Goal: Task Accomplishment & Management: Use online tool/utility

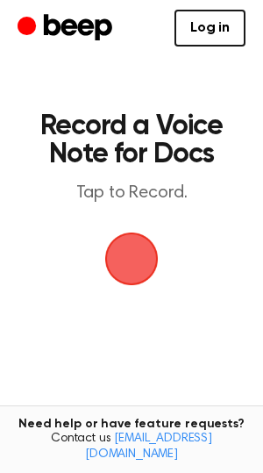
click at [129, 256] on span "button" at bounding box center [131, 258] width 63 height 63
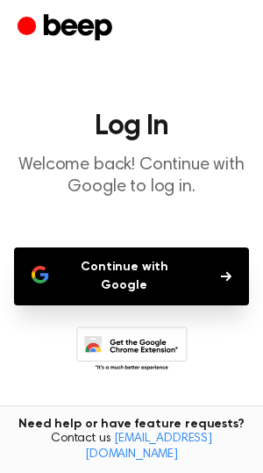
click at [103, 270] on button "Continue with Google" at bounding box center [131, 277] width 235 height 58
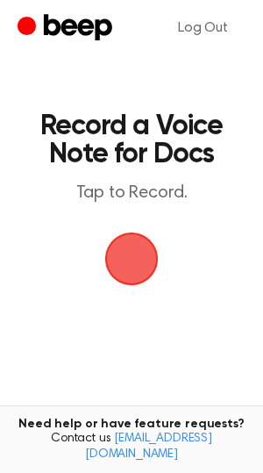
click at [131, 269] on span "button" at bounding box center [132, 259] width 57 height 57
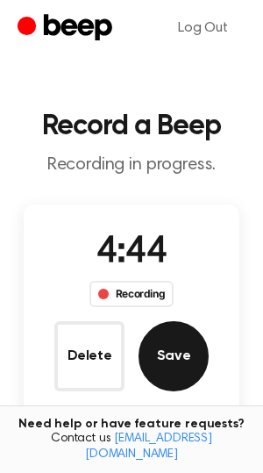
click at [169, 357] on button "Save" at bounding box center [174, 356] width 70 height 70
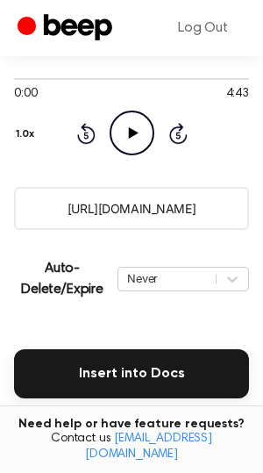
scroll to position [213, 0]
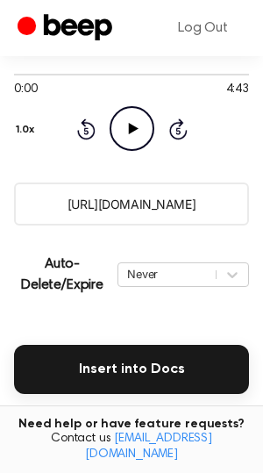
click at [127, 201] on input "https://beep.audio/8fGBn8e" at bounding box center [131, 204] width 235 height 43
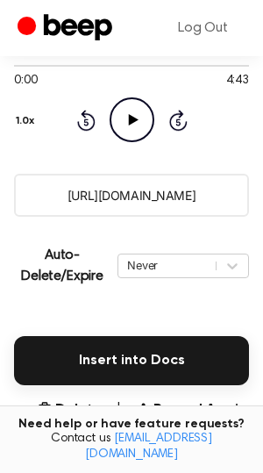
scroll to position [219, 0]
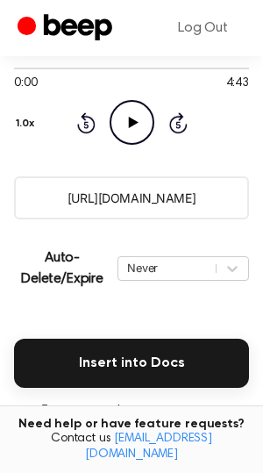
click at [97, 198] on input "https://beep.audio/8fGBn8e" at bounding box center [131, 198] width 235 height 43
click at [93, 203] on input "https://beep.audio/8fGBn8e" at bounding box center [131, 198] width 235 height 43
click at [105, 199] on input "https://beep.audio/8fGBn8e" at bounding box center [131, 198] width 235 height 43
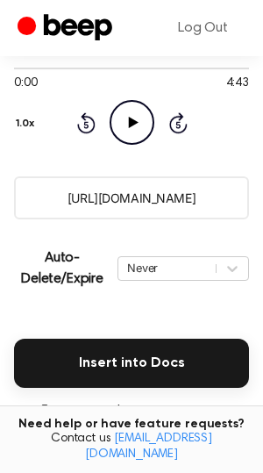
click at [105, 199] on input "https://beep.audio/8fGBn8e" at bounding box center [131, 198] width 235 height 43
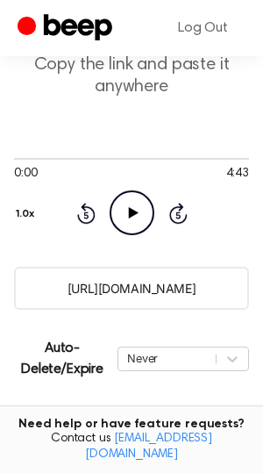
scroll to position [221, 0]
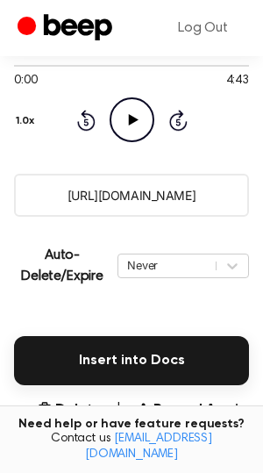
click at [97, 198] on input "https://beep.audio/8fGBn8e" at bounding box center [131, 195] width 235 height 43
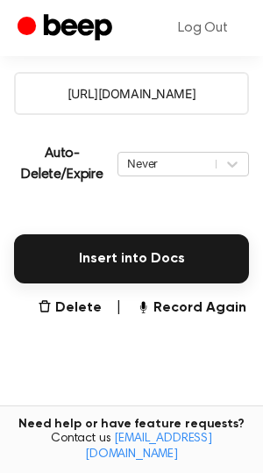
scroll to position [326, 0]
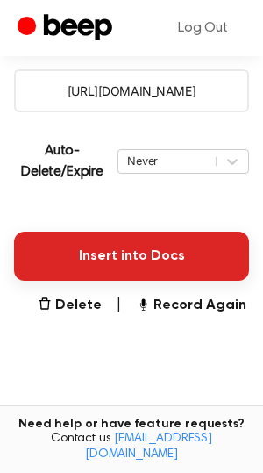
click at [106, 259] on button "Insert into Docs" at bounding box center [131, 256] width 235 height 49
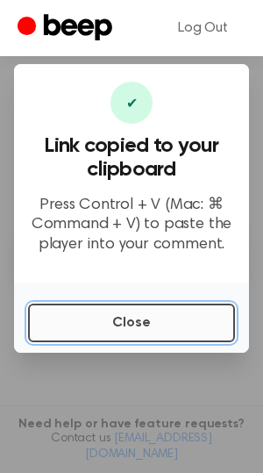
click at [146, 334] on button "Close" at bounding box center [131, 323] width 207 height 39
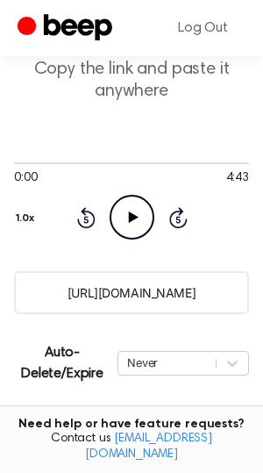
scroll to position [144, 0]
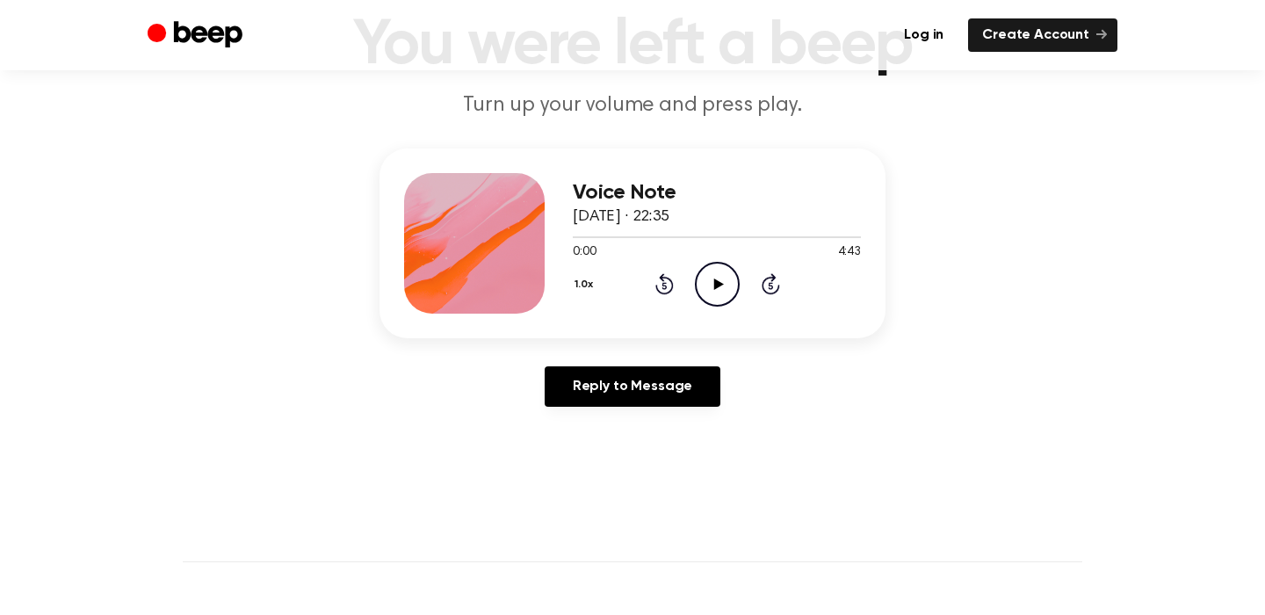
scroll to position [147, 0]
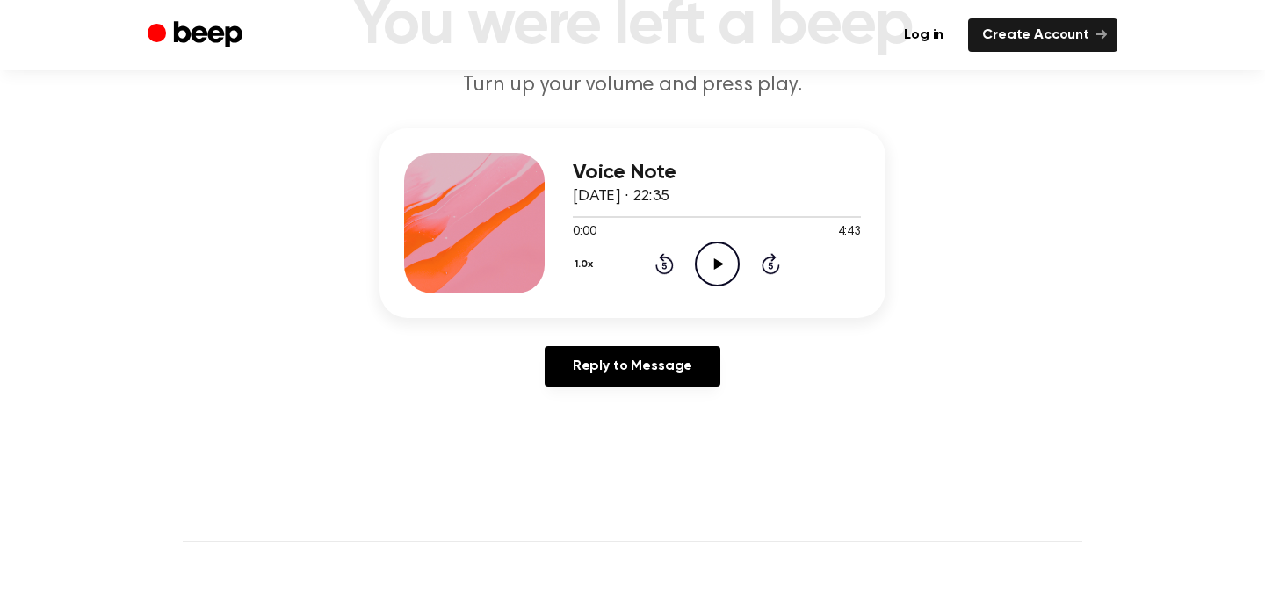
click at [718, 263] on icon at bounding box center [718, 263] width 10 height 11
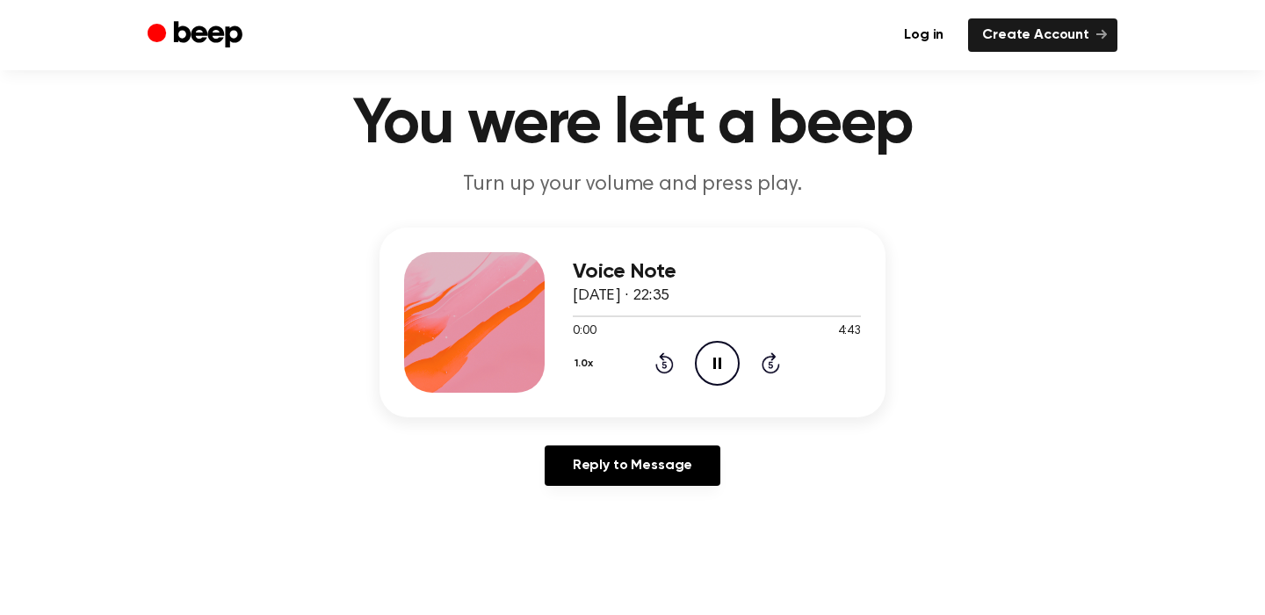
scroll to position [47, 0]
click at [184, 186] on header "You were left a beep Turn up your volume and press play." at bounding box center [632, 147] width 1222 height 106
